Goal: Transaction & Acquisition: Obtain resource

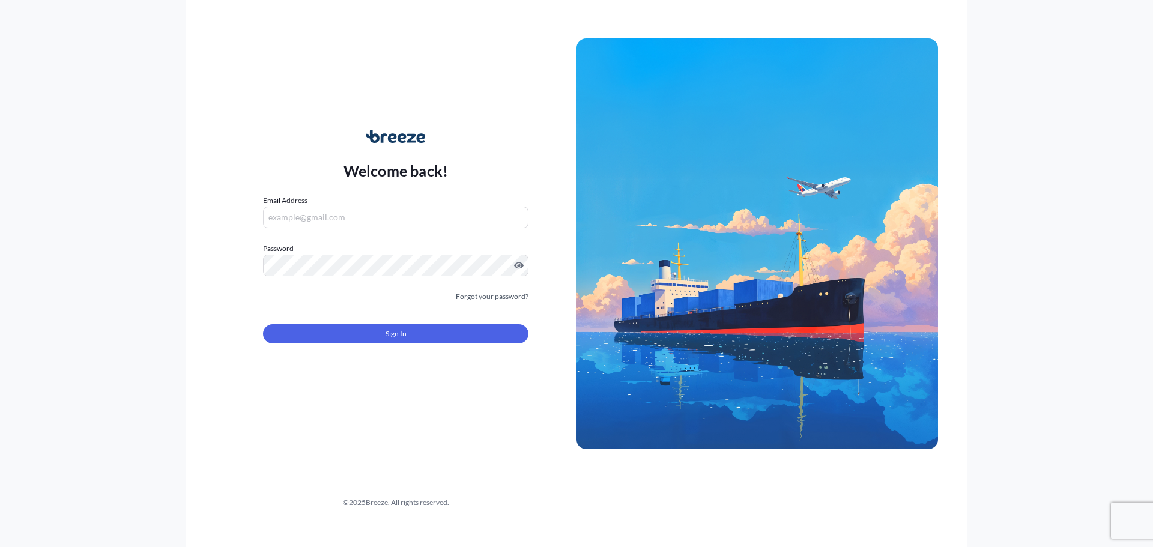
type input "[PERSON_NAME][EMAIL_ADDRESS][DOMAIN_NAME]"
click at [414, 332] on button "Sign In" at bounding box center [396, 333] width 266 height 19
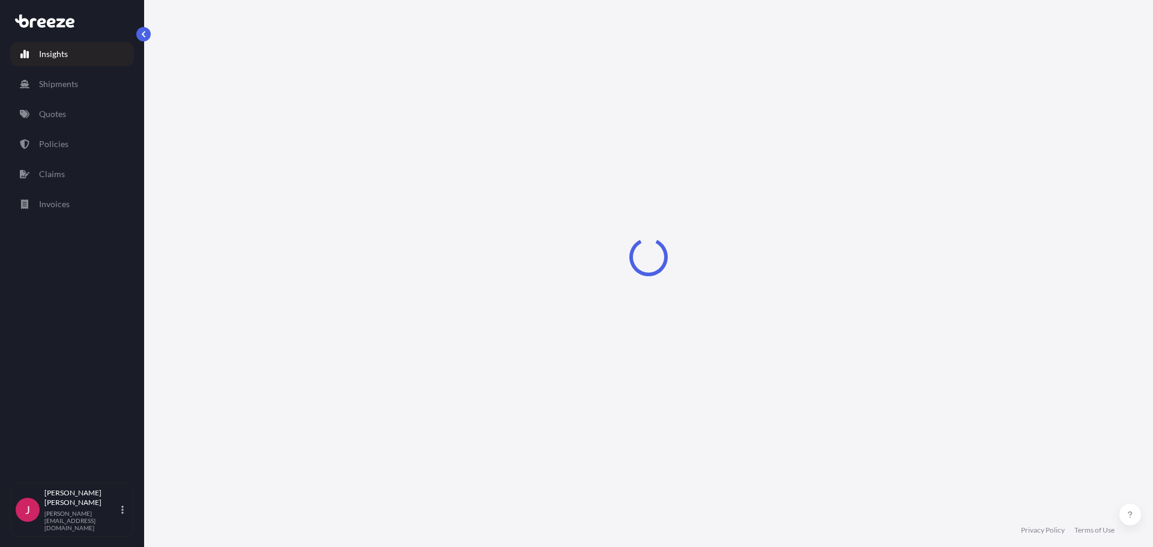
select select "2025"
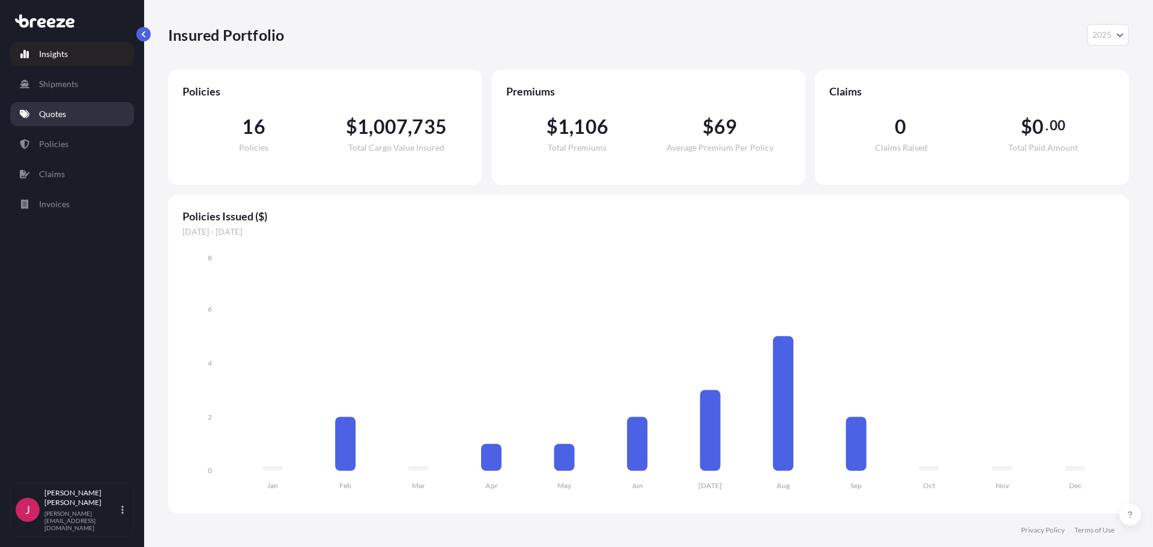
click at [56, 109] on p "Quotes" at bounding box center [52, 114] width 27 height 12
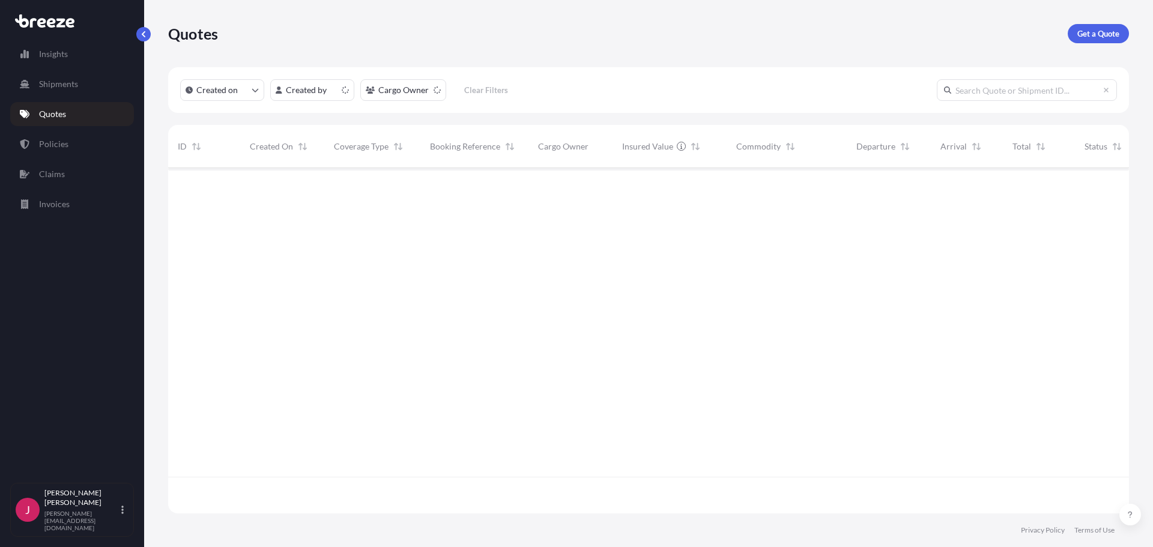
scroll to position [343, 952]
click at [1090, 32] on p "Get a Quote" at bounding box center [1099, 34] width 42 height 12
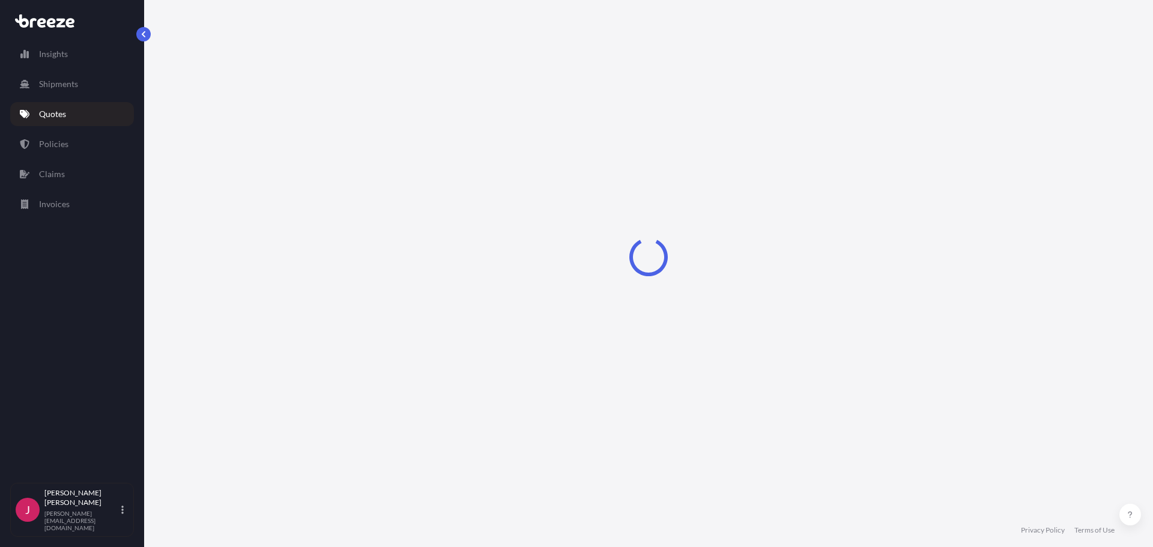
select select "Sea"
select select "1"
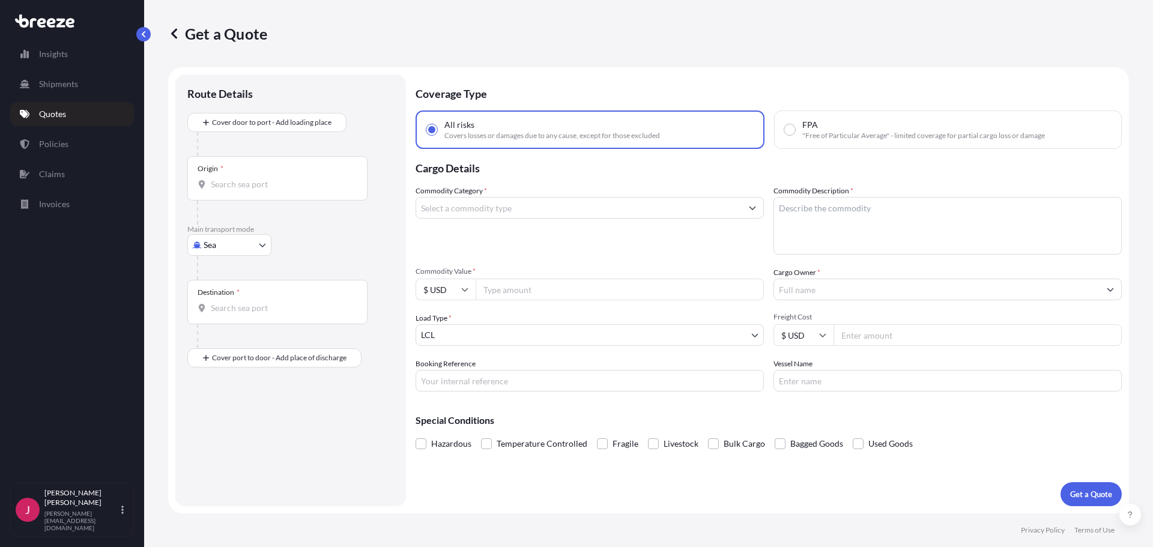
click at [233, 245] on body "Insights Shipments Quotes Policies Claims Invoices J [PERSON_NAME] [PERSON_NAME…" at bounding box center [576, 273] width 1153 height 547
click at [224, 326] on div "Road" at bounding box center [229, 320] width 74 height 22
select select "Road"
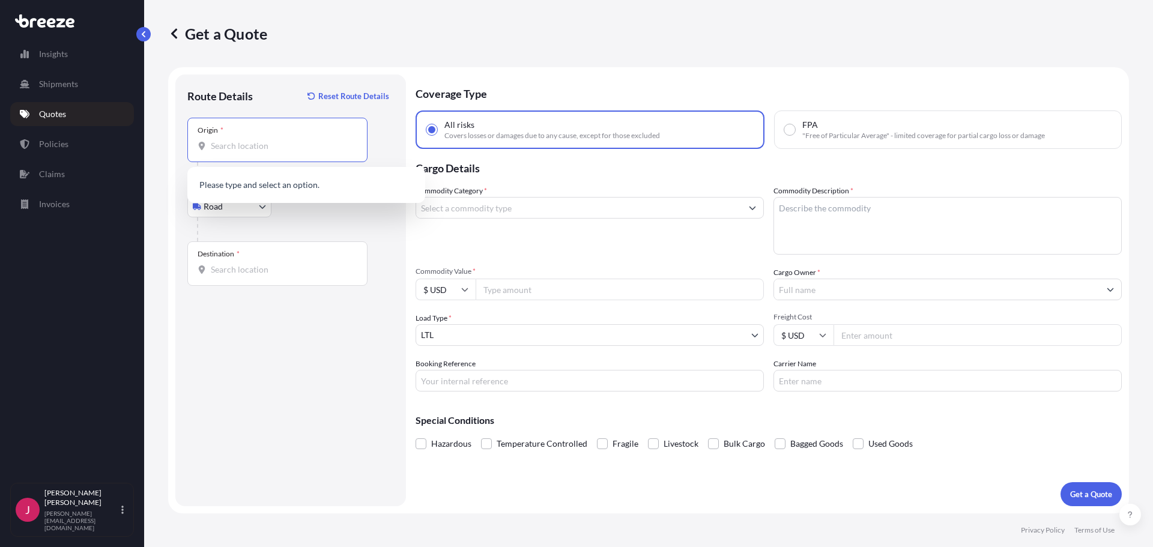
click at [252, 144] on input "Origin *" at bounding box center [282, 146] width 142 height 12
type input "[GEOGRAPHIC_DATA], [GEOGRAPHIC_DATA] 01420, [GEOGRAPHIC_DATA]"
click at [250, 277] on div "Destination *" at bounding box center [277, 264] width 180 height 44
click at [250, 276] on input "Destination *" at bounding box center [282, 270] width 142 height 12
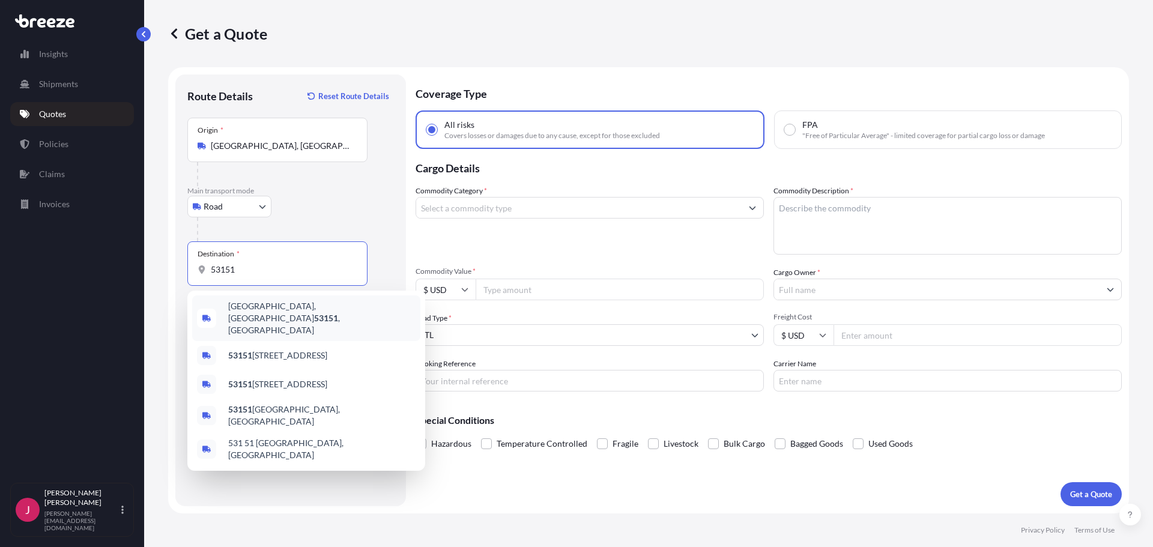
click at [265, 306] on span "[GEOGRAPHIC_DATA] , [GEOGRAPHIC_DATA]" at bounding box center [321, 318] width 187 height 36
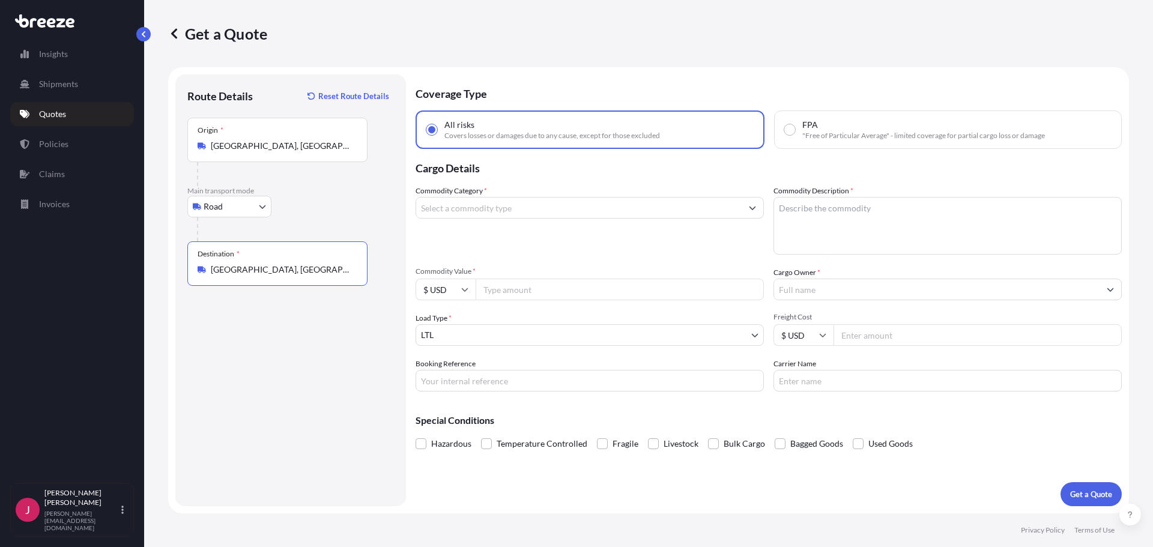
type input "[GEOGRAPHIC_DATA], [GEOGRAPHIC_DATA]"
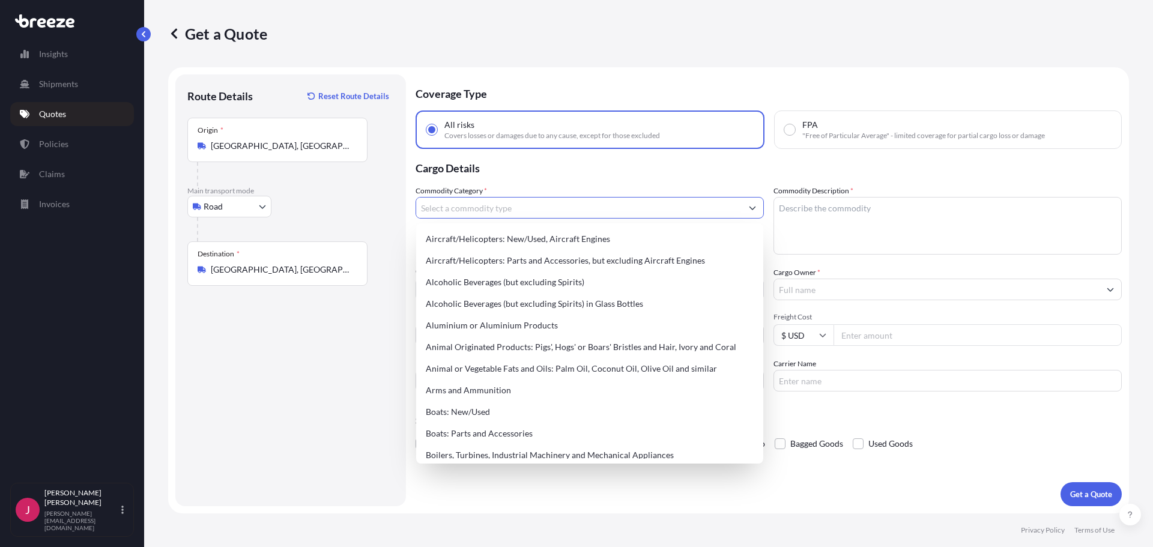
click at [532, 210] on input "Commodity Category *" at bounding box center [579, 208] width 326 height 22
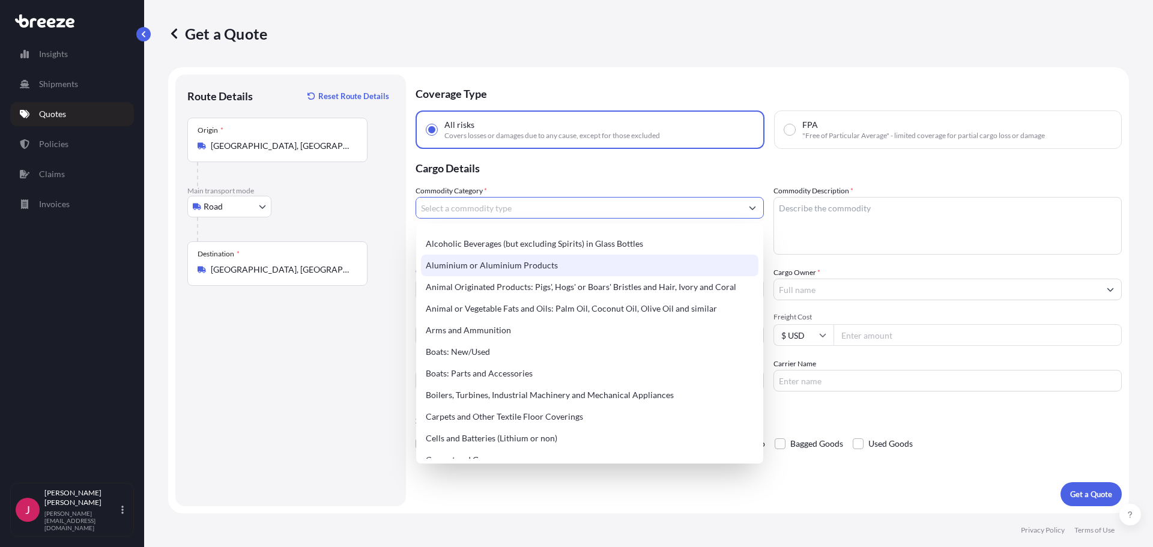
click at [529, 264] on div "Aluminium or Aluminium Products" at bounding box center [590, 266] width 338 height 22
type input "Aluminium or Aluminium Products"
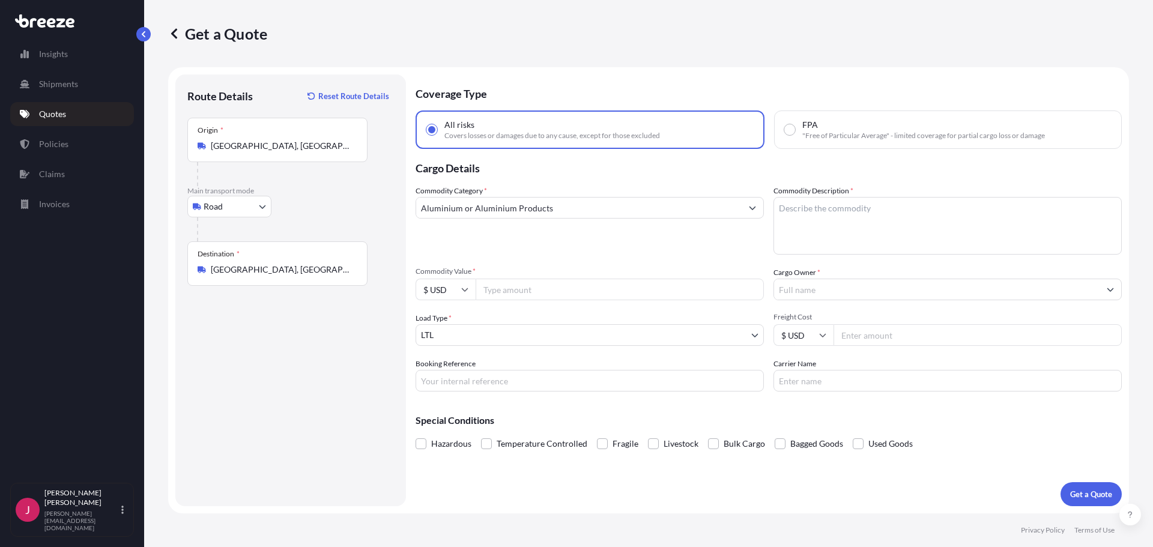
click at [514, 293] on input "Commodity Value *" at bounding box center [620, 290] width 288 height 22
type input "100000"
click at [513, 305] on div "Commodity Category * Aluminium or Aluminium Products Commodity Description * Co…" at bounding box center [769, 288] width 707 height 207
click at [800, 283] on input "Cargo Owner *" at bounding box center [937, 290] width 326 height 22
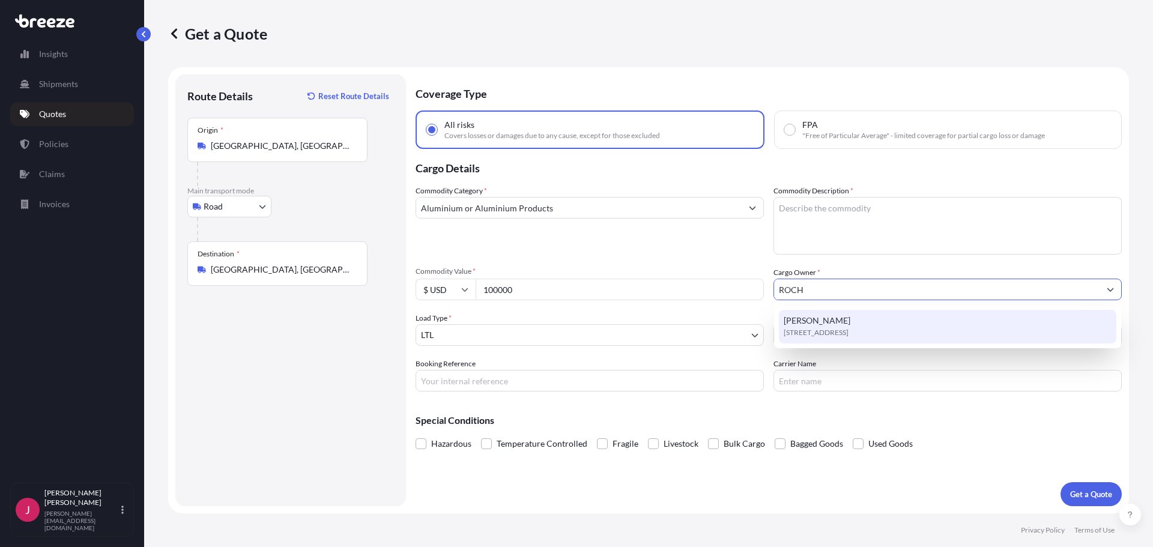
click at [836, 321] on div "[PERSON_NAME] [STREET_ADDRESS]" at bounding box center [948, 327] width 338 height 34
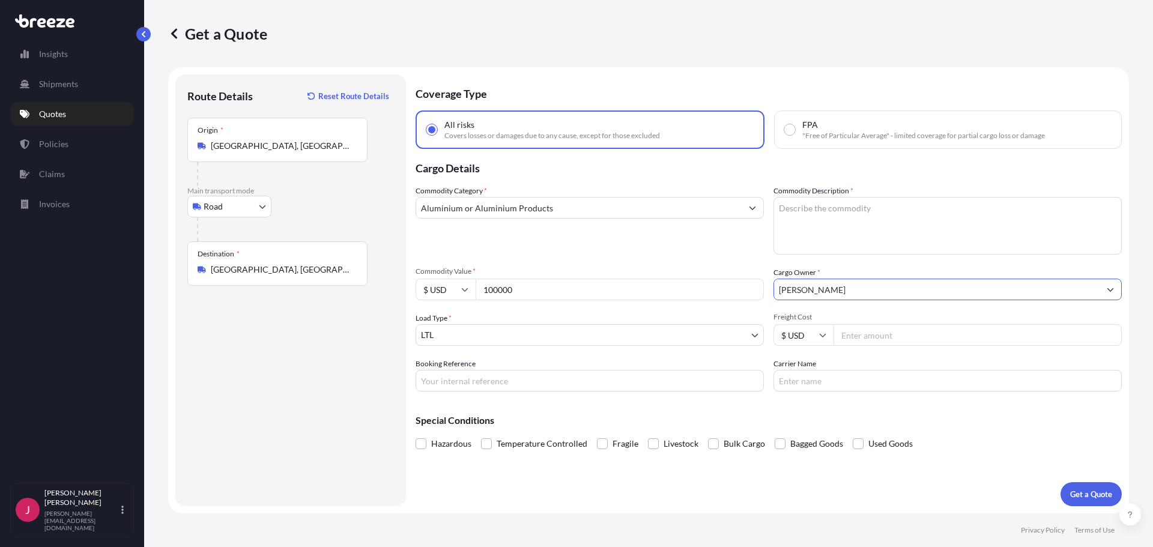
type input "[PERSON_NAME]"
click at [868, 212] on textarea "Commodity Description *" at bounding box center [948, 226] width 348 height 58
click at [863, 212] on textarea "Commodity Description *" at bounding box center [948, 226] width 348 height 58
paste textarea "1 Crate of Aluminum Blow Molds"
type textarea "1 Crate of Aluminum Blow Molds"
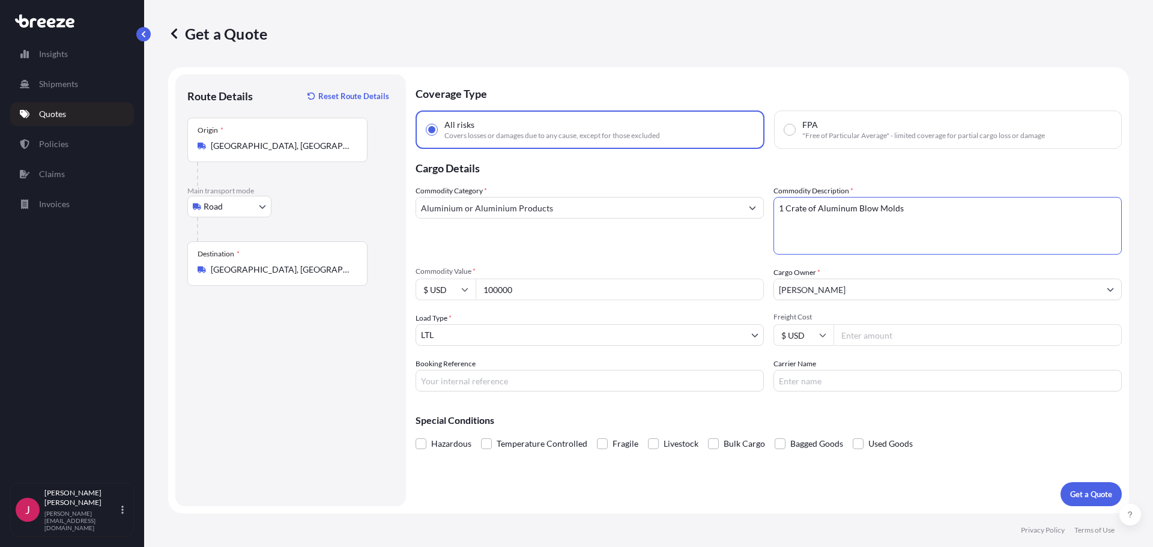
click at [733, 408] on div "Special Conditions Hazardous Temperature Controlled Fragile Livestock Bulk Carg…" at bounding box center [769, 427] width 707 height 52
click at [1075, 490] on p "Get a Quote" at bounding box center [1092, 494] width 42 height 12
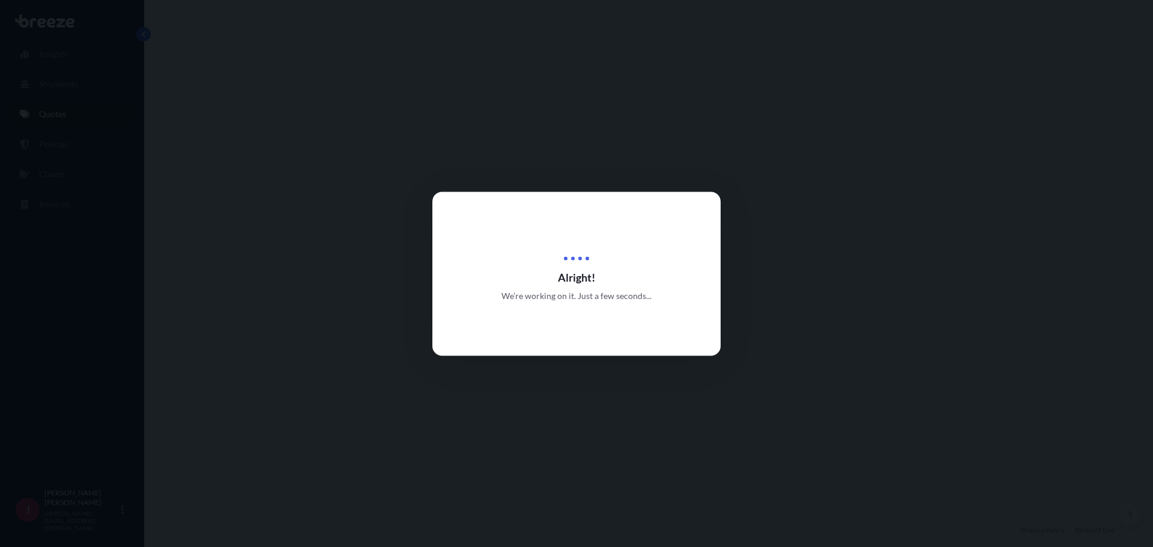
select select "Road"
select select "1"
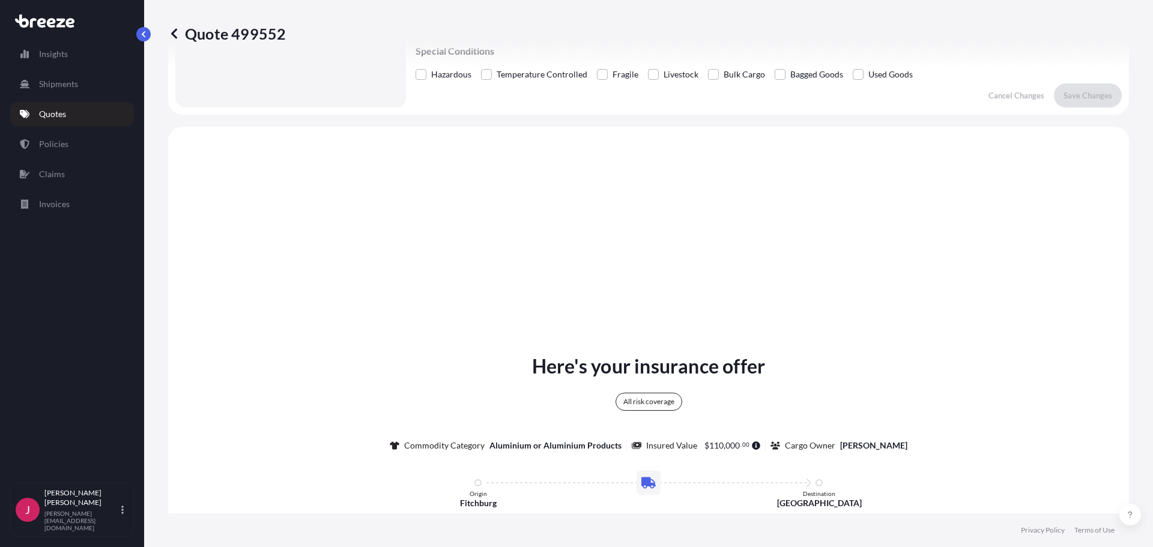
scroll to position [436, 0]
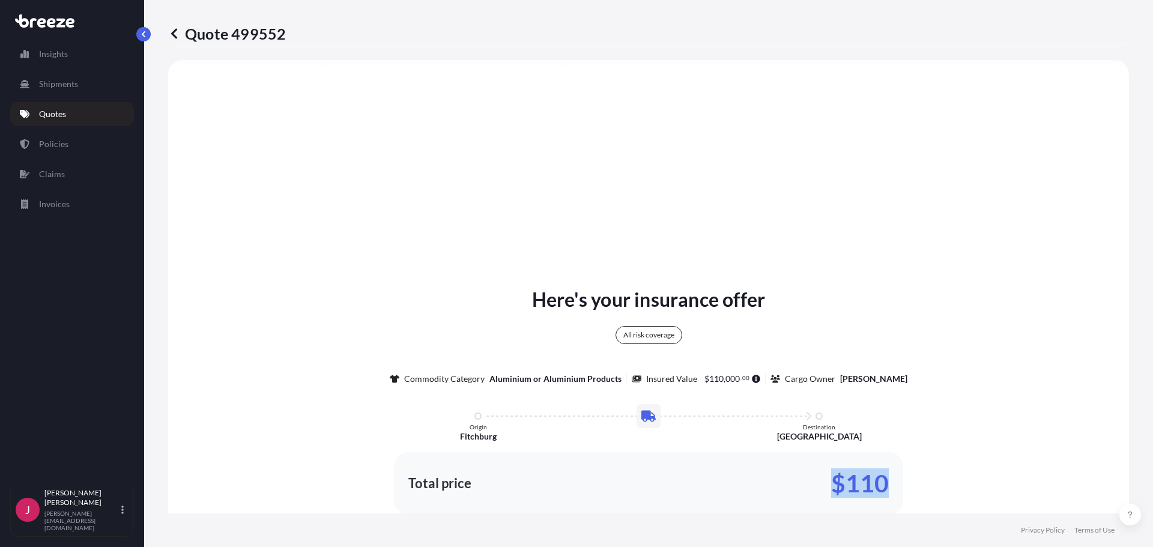
drag, startPoint x: 885, startPoint y: 482, endPoint x: 820, endPoint y: 484, distance: 64.9
click at [820, 484] on div "Total price $110" at bounding box center [648, 483] width 509 height 62
copy p "$110"
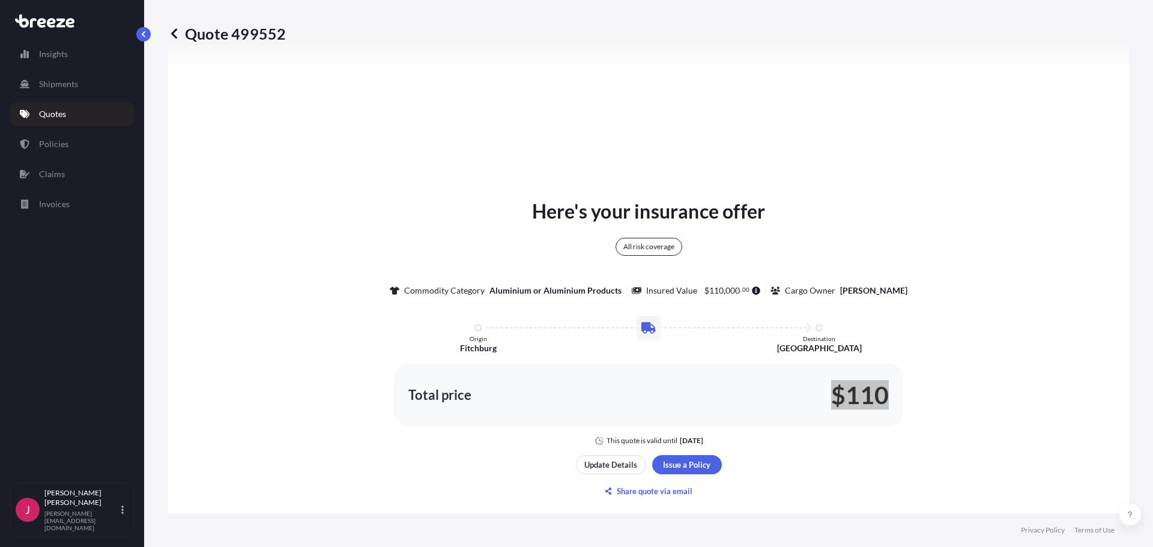
scroll to position [737, 0]
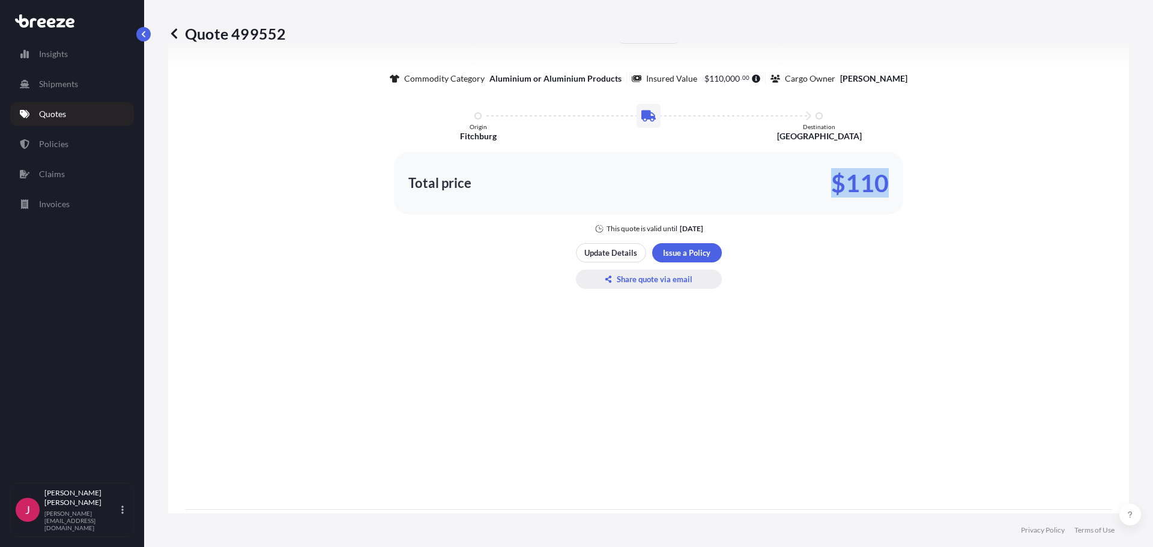
click at [625, 282] on p "Share quote via email" at bounding box center [655, 279] width 76 height 12
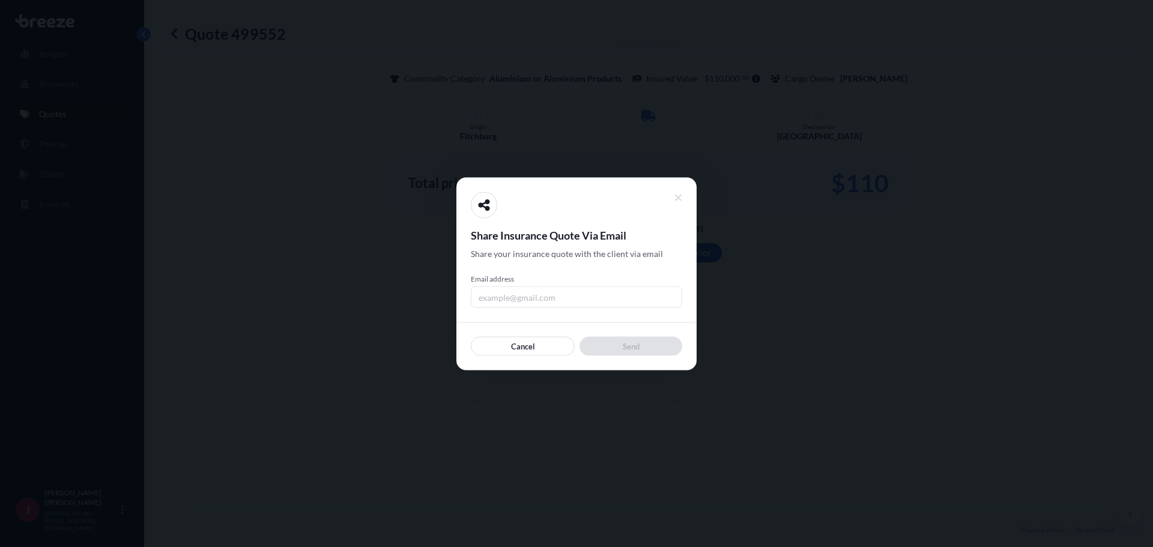
click at [539, 290] on input "Email address" at bounding box center [576, 297] width 211 height 22
type input "[PERSON_NAME][EMAIL_ADDRESS][DOMAIN_NAME]"
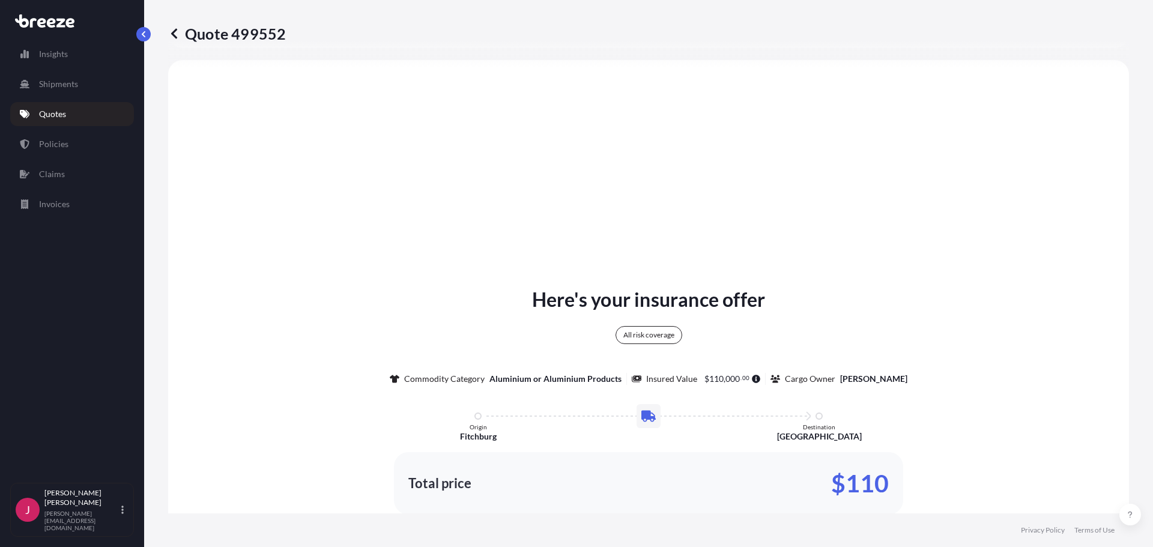
scroll to position [496, 0]
